Goal: Information Seeking & Learning: Learn about a topic

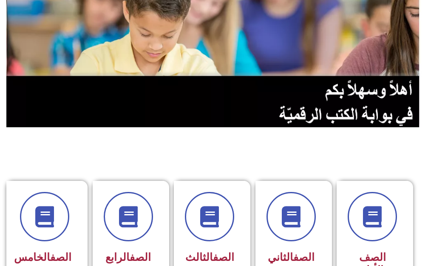
scroll to position [128, 0]
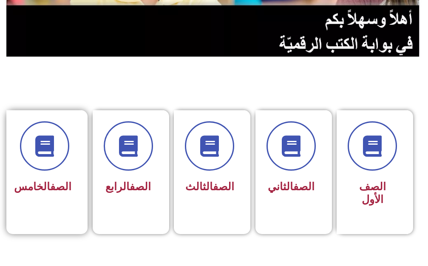
drag, startPoint x: 55, startPoint y: 134, endPoint x: 84, endPoint y: 114, distance: 35.4
click at [57, 132] on span at bounding box center [44, 145] width 49 height 49
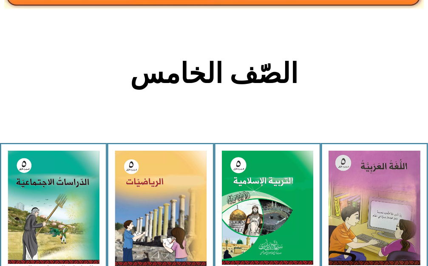
scroll to position [170, 0]
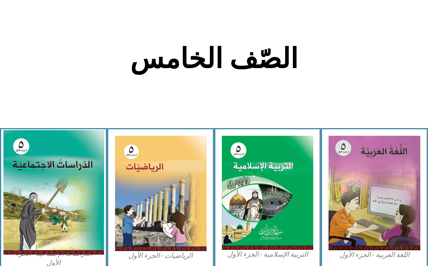
click at [37, 170] on img at bounding box center [53, 192] width 101 height 125
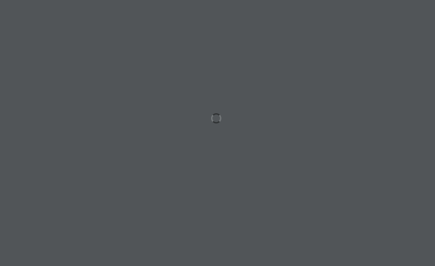
scroll to position [0, 17]
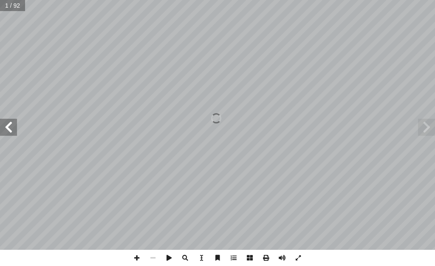
click at [7, 135] on span at bounding box center [8, 127] width 17 height 17
click at [11, 127] on span at bounding box center [8, 127] width 17 height 17
click at [14, 139] on div ". جمال رمضان أ � برة � حمد جو أ � . أ � ) ً قا ّ د. خالد دعوس (منس قرط أ ل� � .…" at bounding box center [217, 124] width 435 height 249
click at [11, 126] on span at bounding box center [8, 127] width 17 height 17
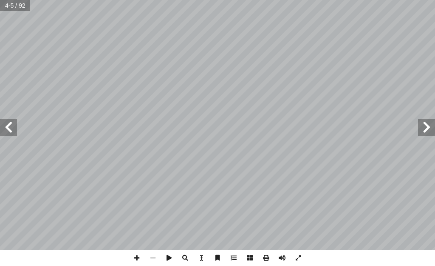
click at [11, 127] on span at bounding box center [8, 127] width 17 height 17
click at [14, 123] on span at bounding box center [8, 127] width 17 height 17
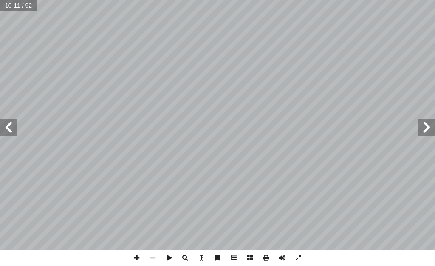
click at [14, 123] on span at bounding box center [8, 127] width 17 height 17
click at [13, 121] on span at bounding box center [8, 127] width 17 height 17
drag, startPoint x: 8, startPoint y: 133, endPoint x: 6, endPoint y: 125, distance: 7.8
click at [6, 125] on span at bounding box center [8, 127] width 17 height 17
drag, startPoint x: 5, startPoint y: 125, endPoint x: 0, endPoint y: 128, distance: 5.7
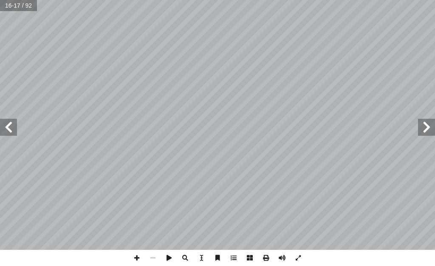
click at [4, 126] on span at bounding box center [8, 127] width 17 height 17
click at [15, 126] on span at bounding box center [8, 127] width 17 height 17
click at [133, 254] on span at bounding box center [137, 257] width 16 height 16
click at [181, 57] on html "الصفحة الرئيسية الصف الأول الصف الثاني الصف الثالث الصف الرابع الصف الخامس الصف…" at bounding box center [217, 28] width 435 height 57
click at [153, 253] on span at bounding box center [153, 257] width 16 height 16
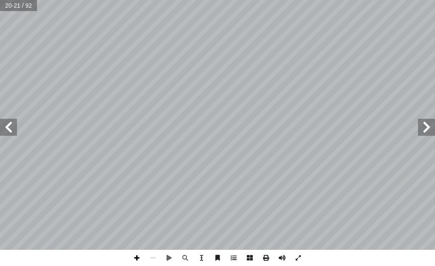
click at [134, 250] on span at bounding box center [137, 257] width 16 height 16
click at [151, 256] on span at bounding box center [153, 257] width 16 height 16
drag, startPoint x: 131, startPoint y: 258, endPoint x: 139, endPoint y: 253, distance: 8.8
click at [139, 253] on span at bounding box center [137, 257] width 16 height 16
click at [136, 255] on span at bounding box center [137, 257] width 16 height 16
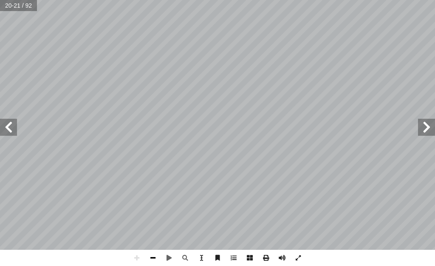
click at [153, 254] on span at bounding box center [153, 257] width 16 height 16
